Goal: Information Seeking & Learning: Learn about a topic

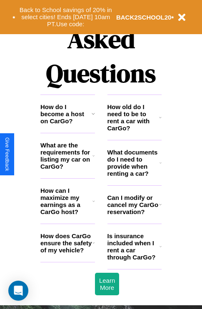
scroll to position [1009, 0]
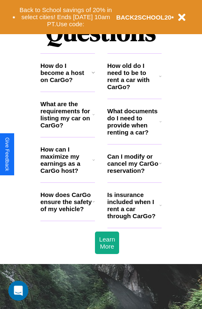
click at [134, 90] on h3 "How old do I need to be to rent a car with CarGo?" at bounding box center [133, 76] width 52 height 28
click at [67, 212] on h3 "How does CarGo ensure the safety of my vehicle?" at bounding box center [66, 201] width 52 height 21
click at [134, 135] on h3 "What documents do I need to provide when renting a car?" at bounding box center [133, 121] width 52 height 28
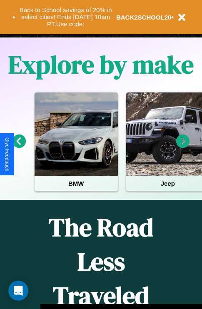
scroll to position [128, 0]
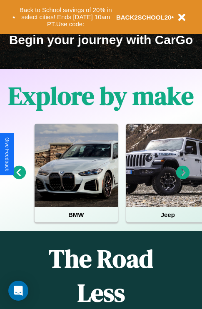
click at [183, 178] on icon at bounding box center [183, 173] width 14 height 14
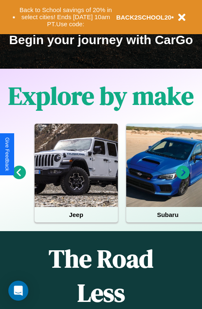
click at [183, 178] on icon at bounding box center [183, 173] width 14 height 14
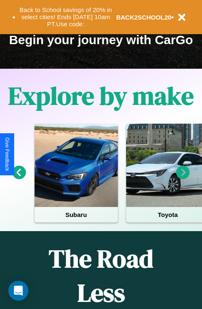
click at [19, 178] on icon at bounding box center [19, 173] width 14 height 14
